Goal: Transaction & Acquisition: Purchase product/service

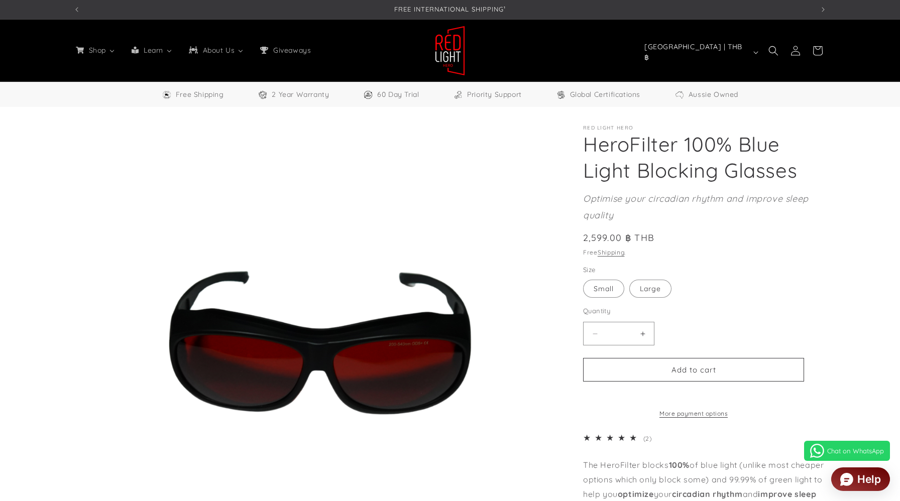
select select "**"
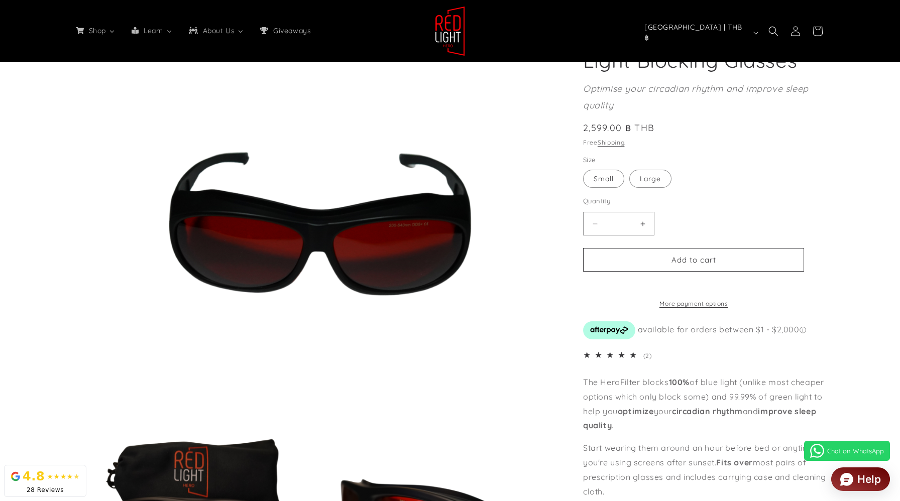
scroll to position [120, 0]
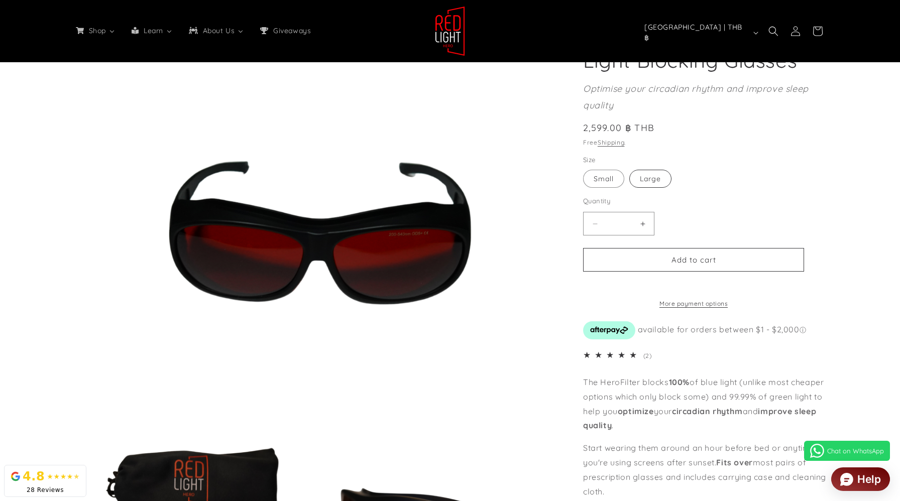
click at [662, 179] on label "Large Variant sold out or unavailable" at bounding box center [650, 179] width 42 height 18
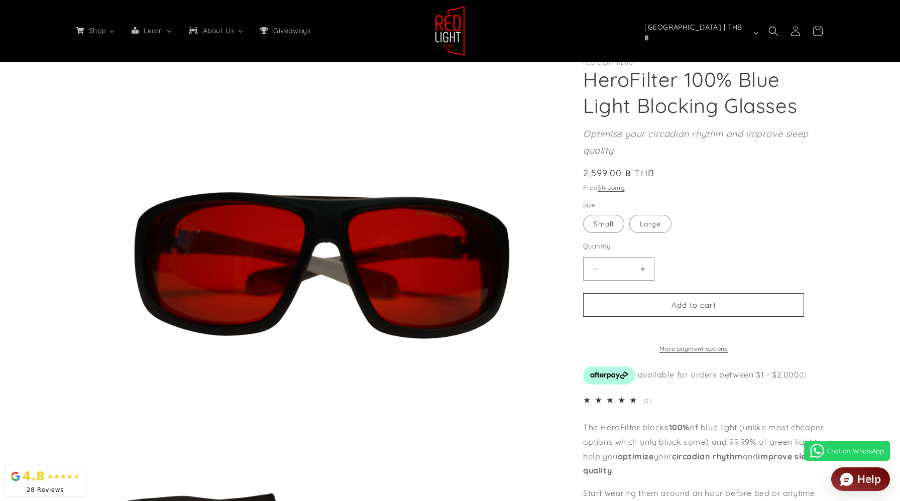
scroll to position [76, 0]
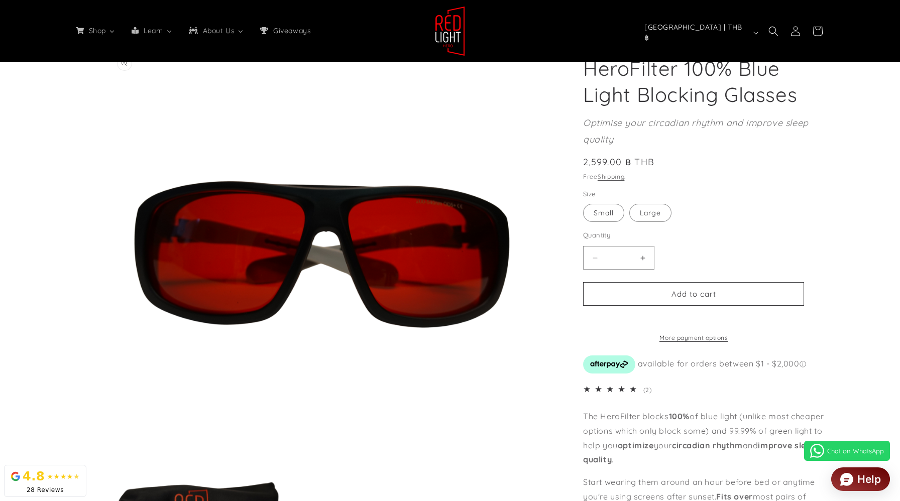
click at [111, 464] on button "Open media 1 in modal" at bounding box center [111, 464] width 0 height 0
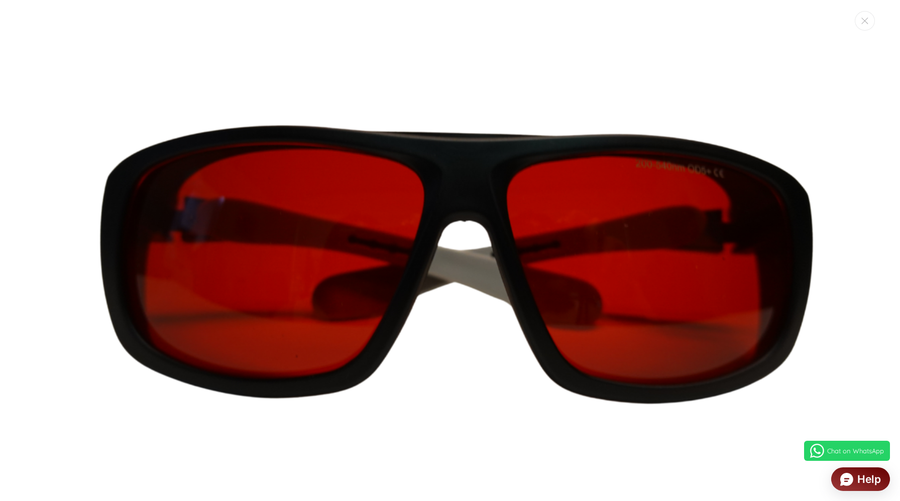
scroll to position [135, 0]
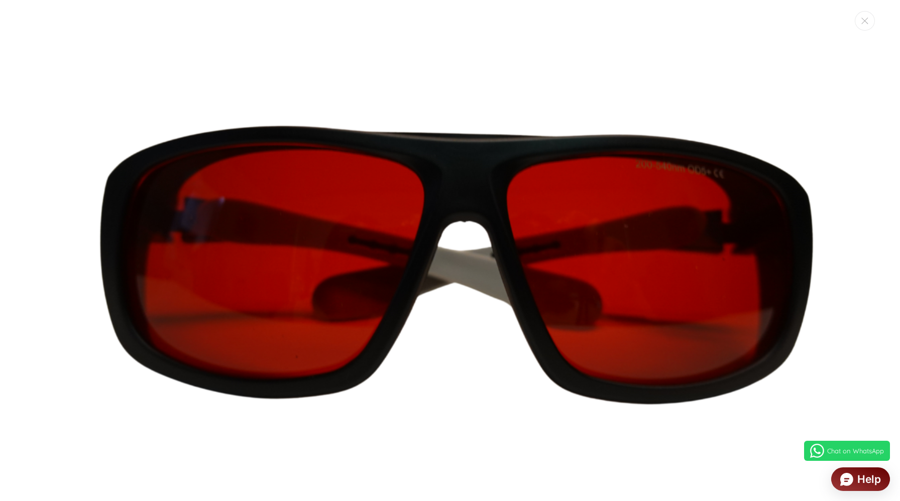
click at [488, 431] on img "Media gallery" at bounding box center [449, 269] width 789 height 789
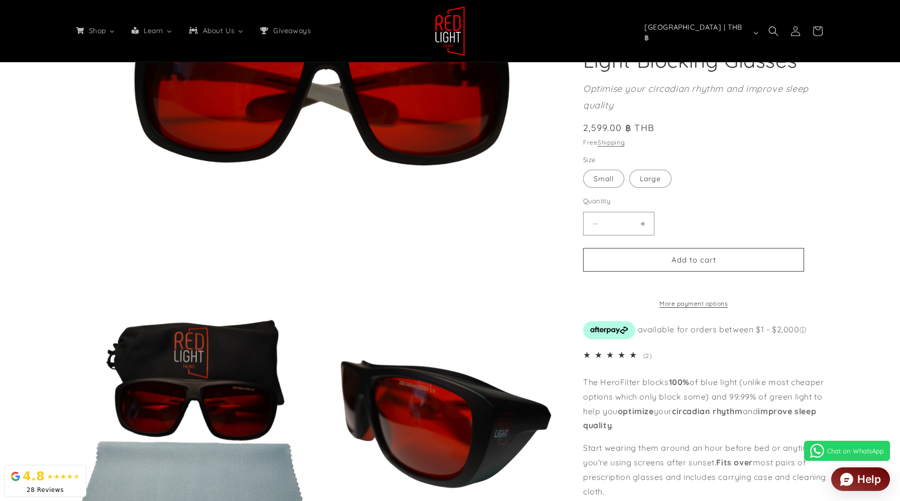
scroll to position [0, 0]
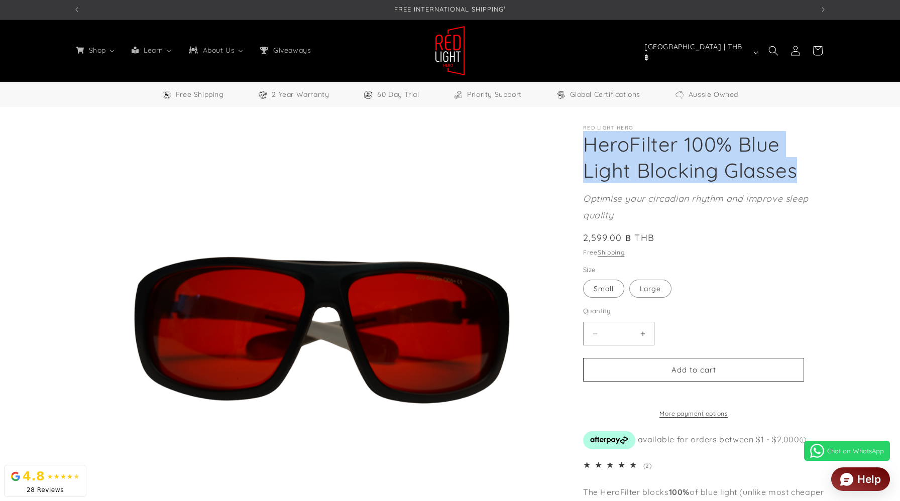
drag, startPoint x: 798, startPoint y: 174, endPoint x: 579, endPoint y: 154, distance: 219.3
copy h1 "HeroFilter 100% Blue Light Blocking Glasses"
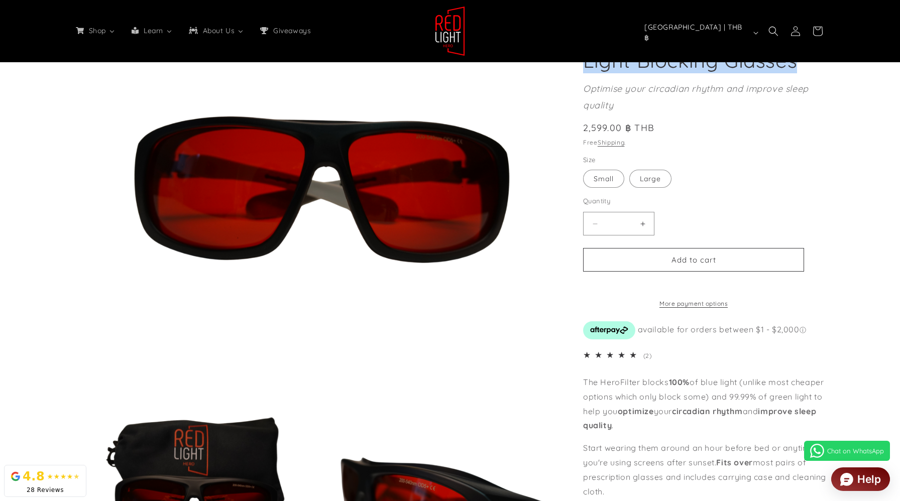
scroll to position [155, 0]
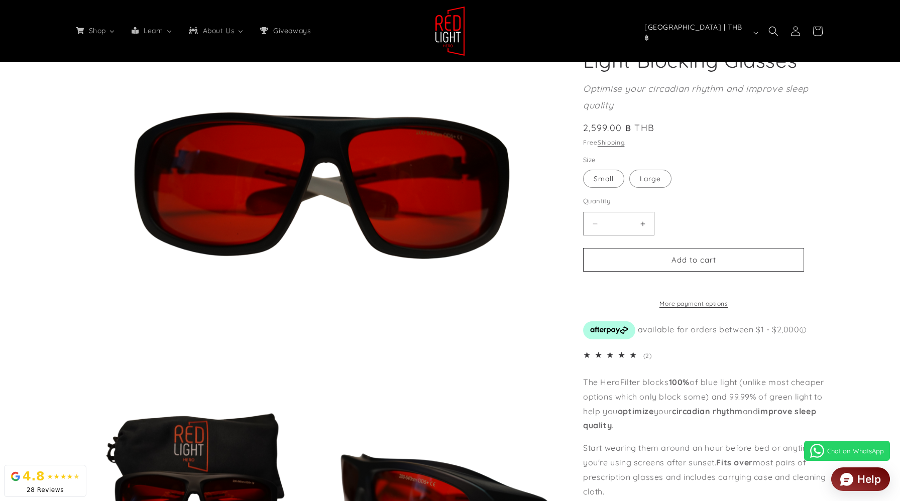
click at [652, 360] on span "(2)" at bounding box center [647, 356] width 9 height 8
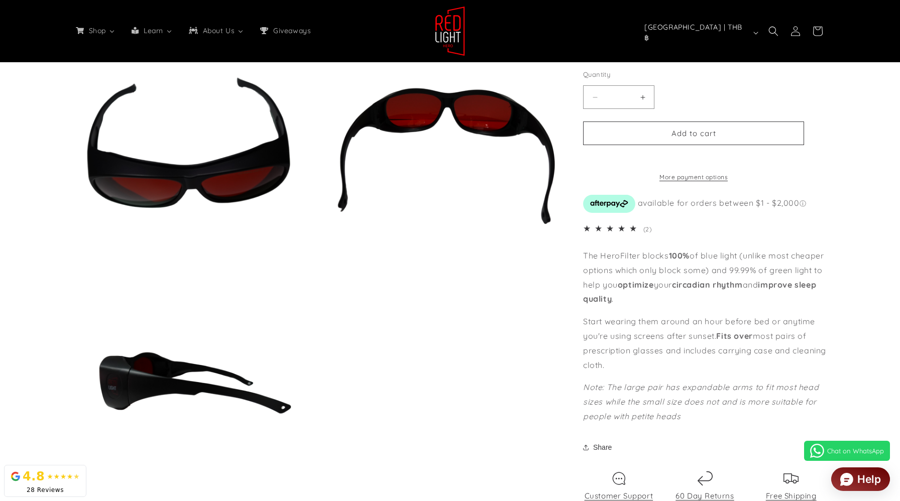
scroll to position [1870, 0]
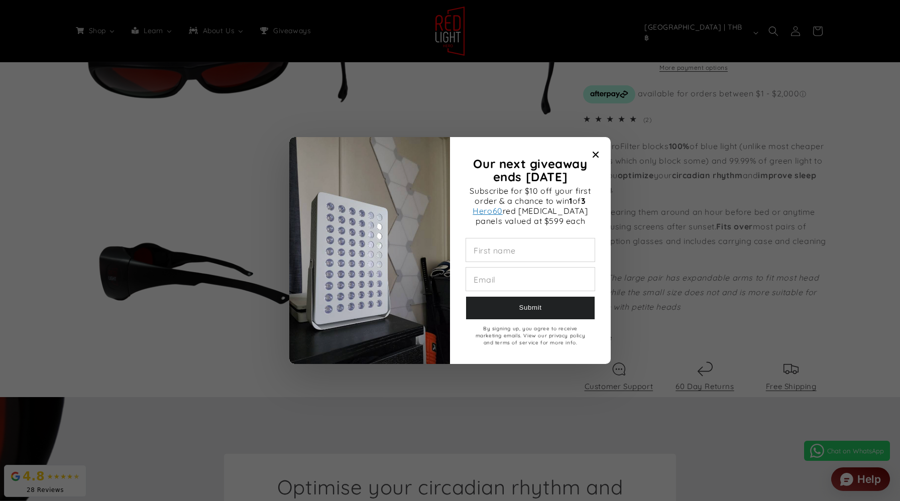
click at [596, 153] on icon "Close modal" at bounding box center [595, 155] width 6 height 6
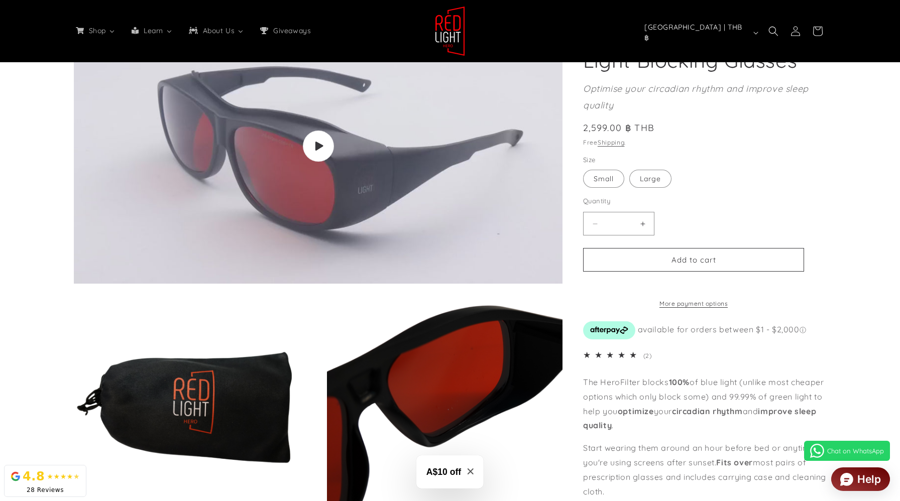
scroll to position [780, 0]
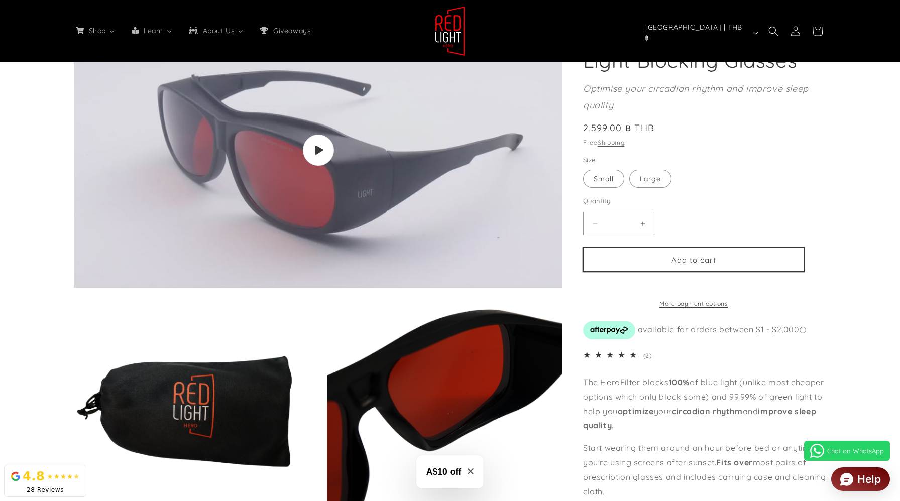
click at [703, 258] on button "Add to cart" at bounding box center [693, 260] width 221 height 24
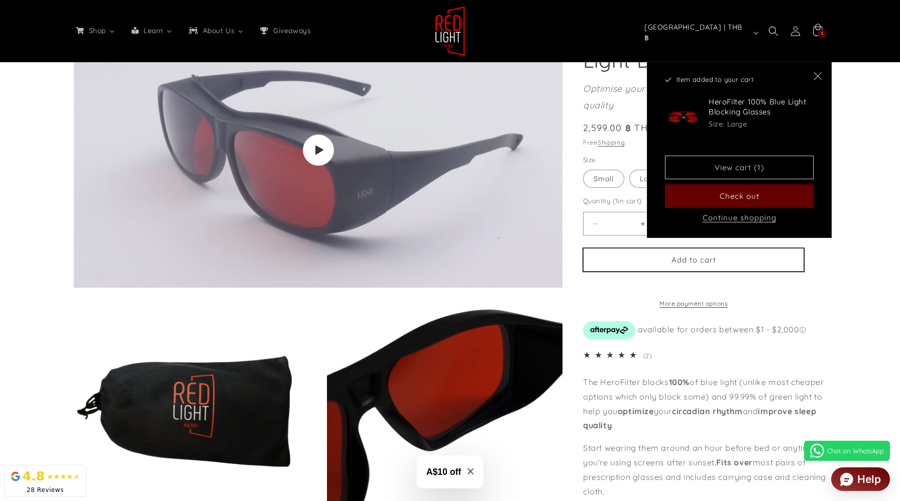
click at [703, 258] on button "Add to cart" at bounding box center [693, 260] width 221 height 24
click at [750, 168] on link "View cart (2)" at bounding box center [739, 168] width 149 height 24
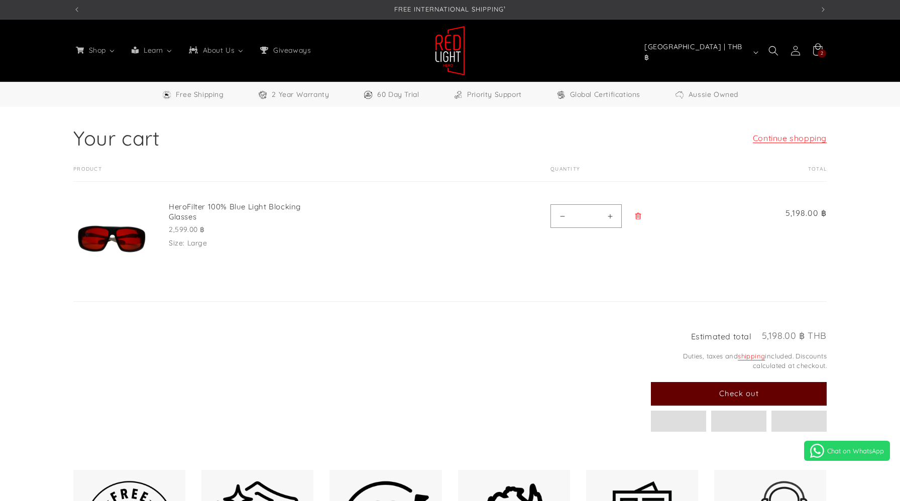
select select "**"
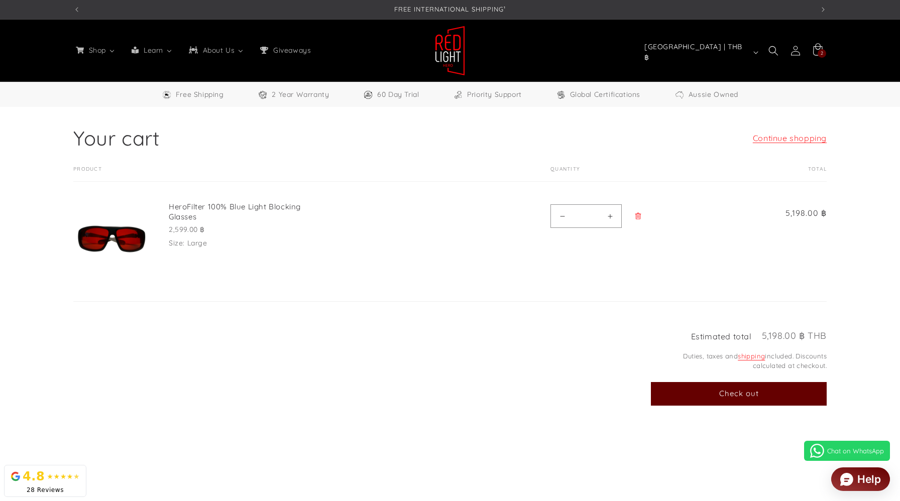
click at [560, 216] on button "Decrease quantity for HeroFilter 100% Blue Light Blocking Glasses" at bounding box center [562, 216] width 23 height 24
type input "*"
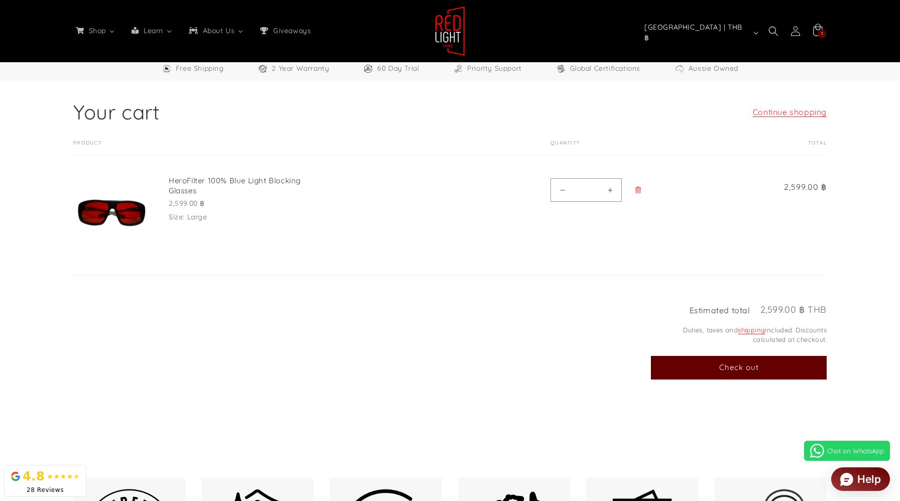
scroll to position [27, 0]
click at [734, 365] on button "Check out" at bounding box center [739, 367] width 176 height 24
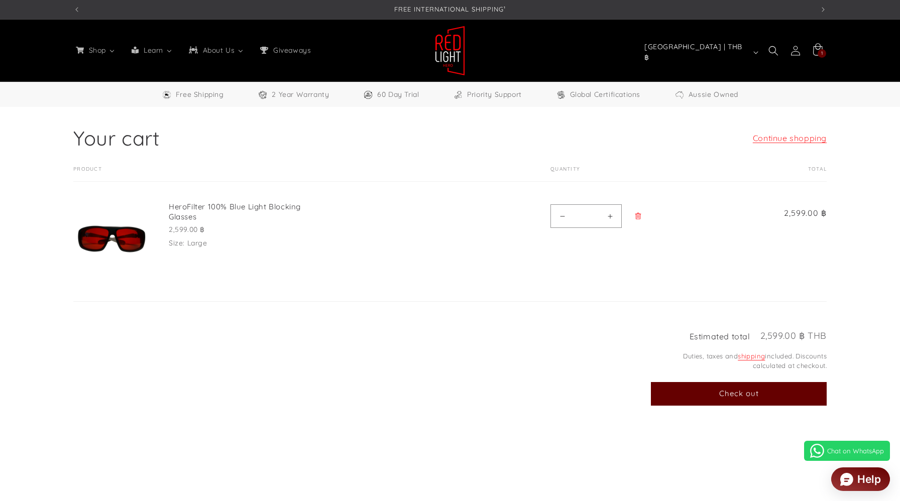
select select "**"
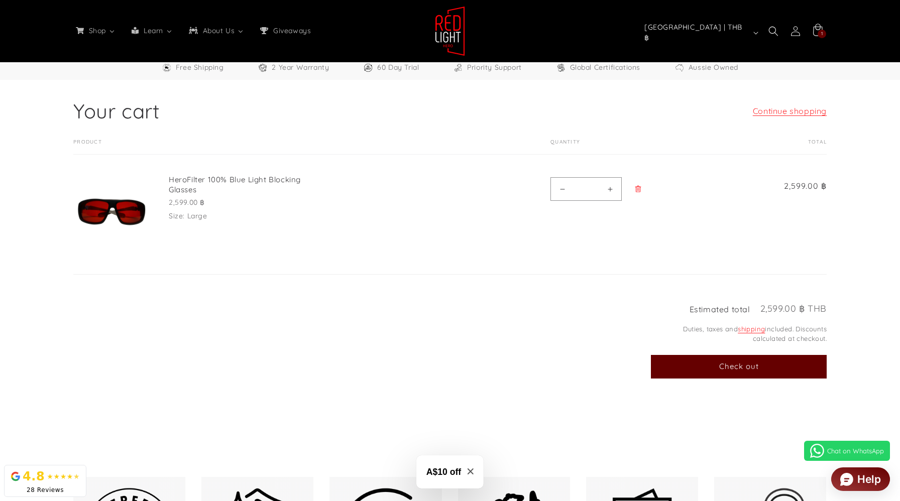
click at [126, 203] on img at bounding box center [111, 212] width 74 height 74
click at [186, 179] on link "HeroFilter 100% Blue Light Blocking Glasses" at bounding box center [244, 185] width 151 height 20
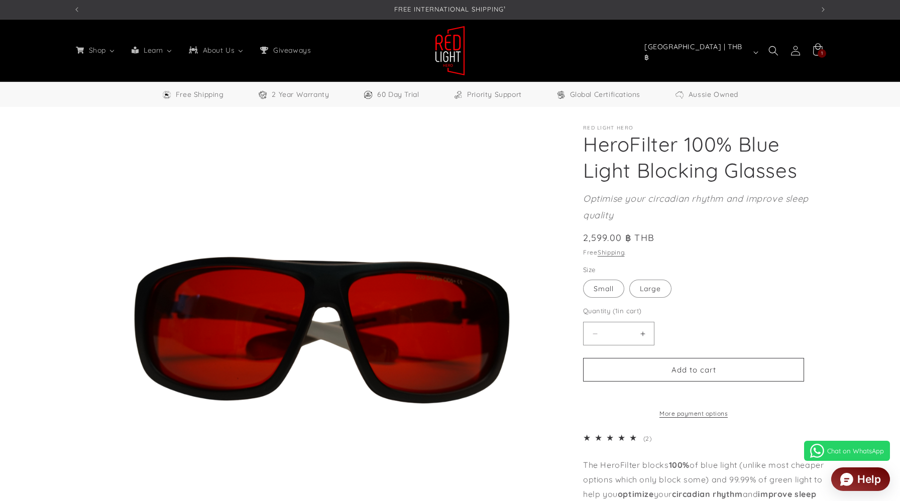
select select "**"
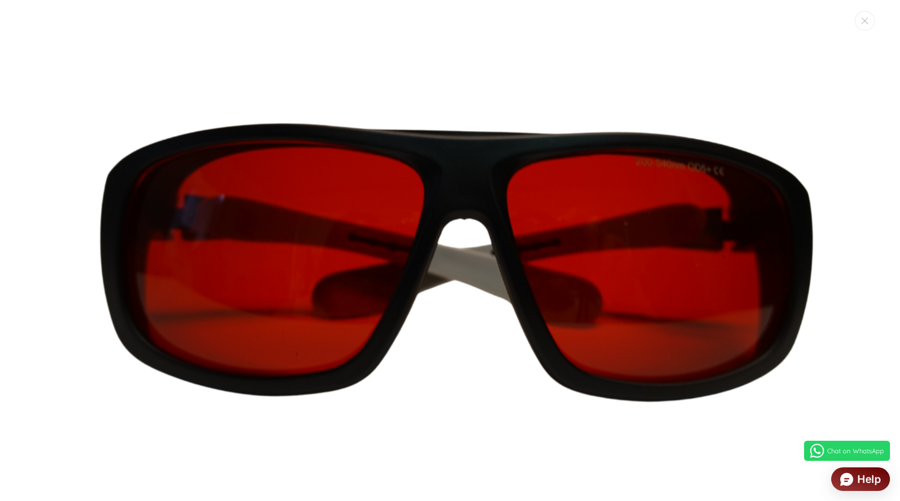
scroll to position [138, 0]
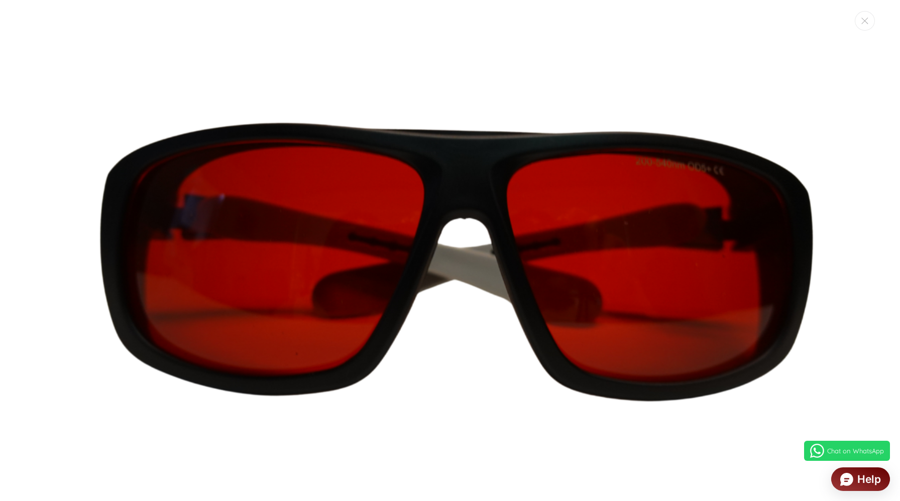
click at [421, 385] on img "Media gallery" at bounding box center [449, 266] width 789 height 789
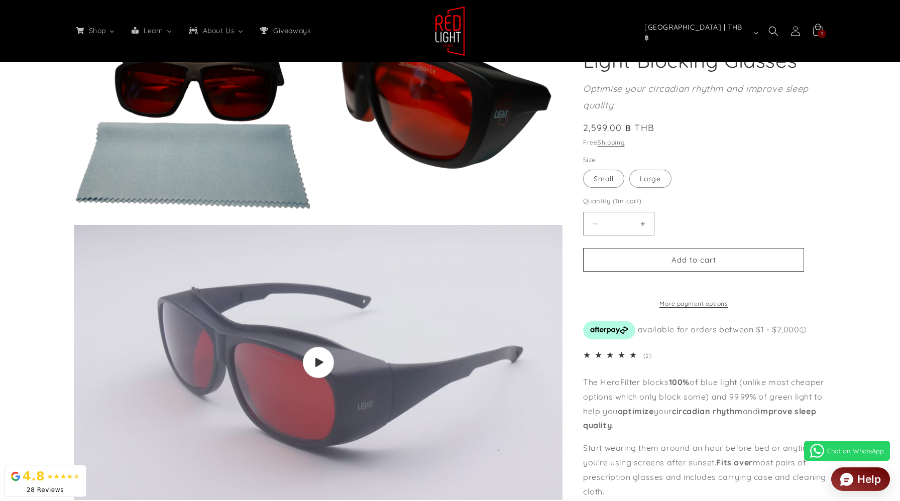
scroll to position [620, 0]
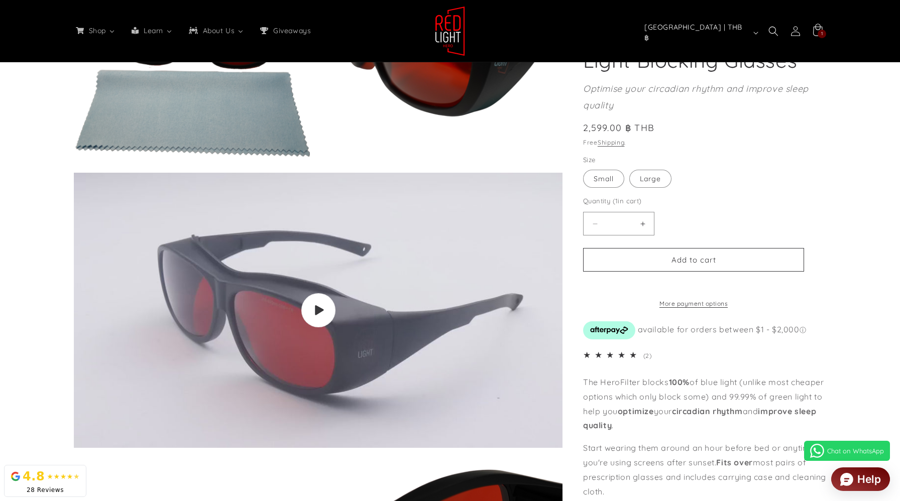
click at [324, 310] on span "Play video" at bounding box center [318, 310] width 34 height 34
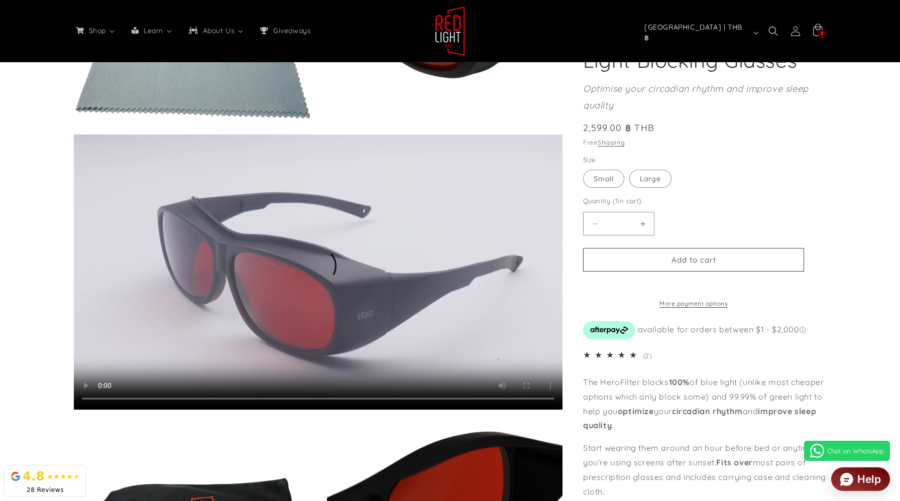
scroll to position [658, 0]
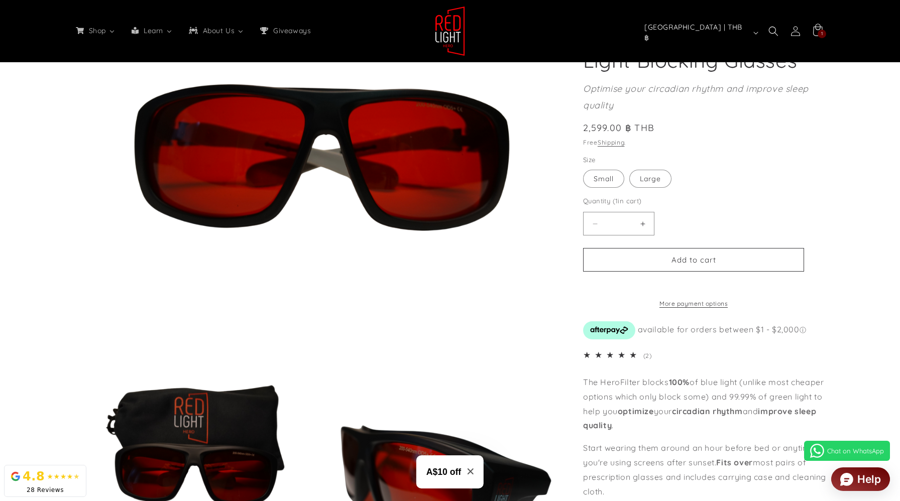
scroll to position [0, 0]
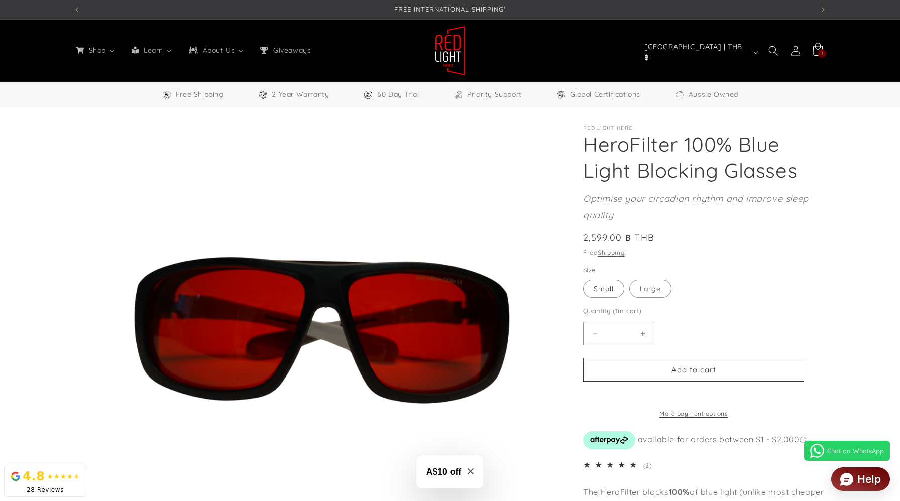
click at [820, 53] on div "1 1 item" at bounding box center [821, 53] width 9 height 9
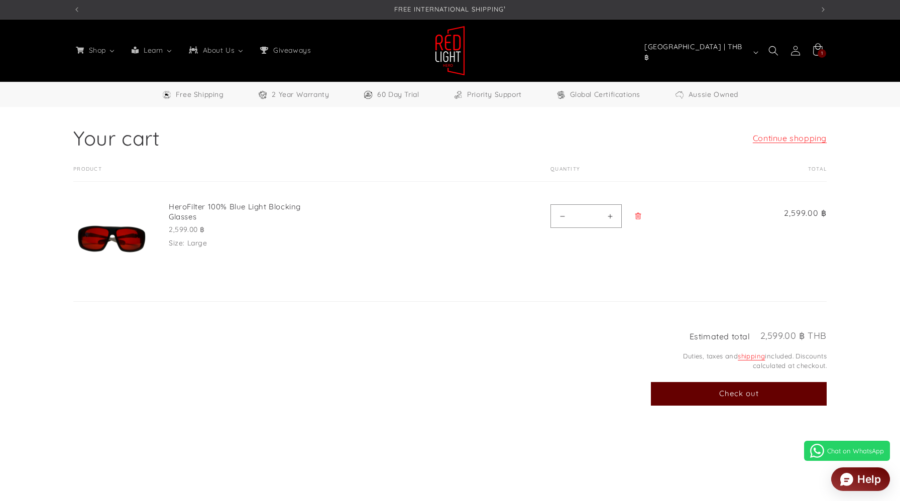
select select "**"
click at [736, 393] on button "Check out" at bounding box center [739, 394] width 176 height 24
